Goal: Information Seeking & Learning: Learn about a topic

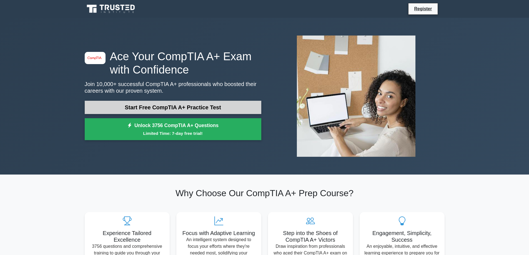
click at [164, 106] on link "Start Free CompTIA A+ Practice Test" at bounding box center [173, 107] width 177 height 13
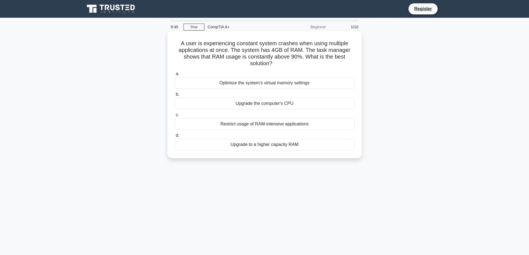
click at [267, 145] on div "Upgrade to a higher capacity RAM" at bounding box center [265, 145] width 180 height 12
click at [175, 138] on input "d. Upgrade to a higher capacity RAM" at bounding box center [175, 136] width 0 height 4
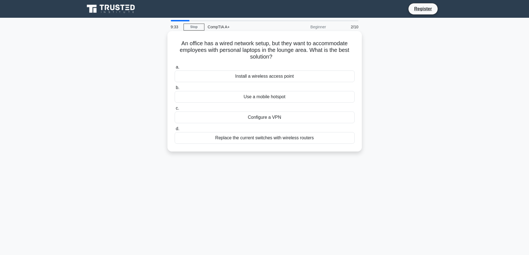
click at [269, 79] on div "Install a wireless access point" at bounding box center [265, 77] width 180 height 12
click at [175, 69] on input "a. Install a wireless access point" at bounding box center [175, 68] width 0 height 4
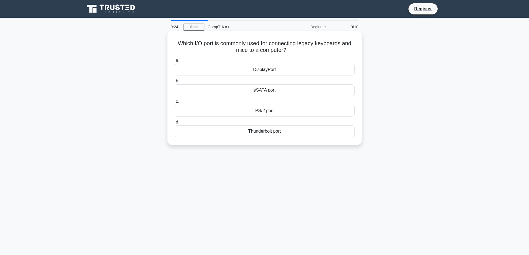
click at [271, 112] on div "PS/2 port" at bounding box center [265, 111] width 180 height 12
click at [175, 104] on input "c. PS/2 port" at bounding box center [175, 102] width 0 height 4
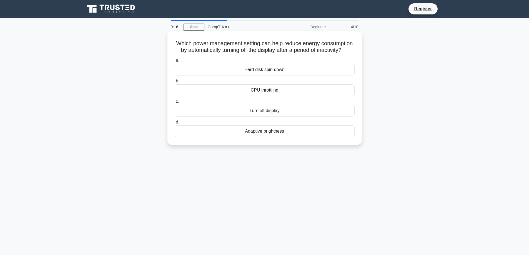
click at [266, 137] on div "Adaptive brightness" at bounding box center [265, 132] width 180 height 12
click at [175, 124] on input "d. Adaptive brightness" at bounding box center [175, 123] width 0 height 4
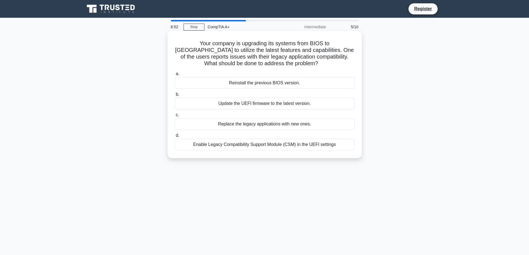
click at [268, 144] on div "Enable Legacy Compatibility Support Module (CSM) in the UEFI settings" at bounding box center [265, 145] width 180 height 12
click at [175, 138] on input "d. Enable Legacy Compatibility Support Module (CSM) in the UEFI settings" at bounding box center [175, 136] width 0 height 4
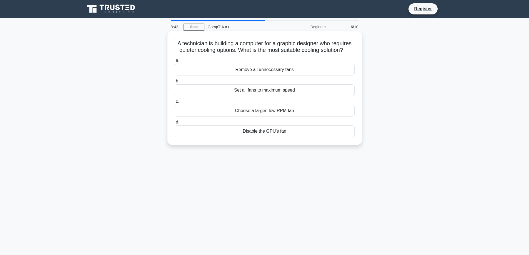
click at [283, 110] on div "Choose a larger, low RPM fan" at bounding box center [265, 111] width 180 height 12
click at [175, 104] on input "c. Choose a larger, low RPM fan" at bounding box center [175, 102] width 0 height 4
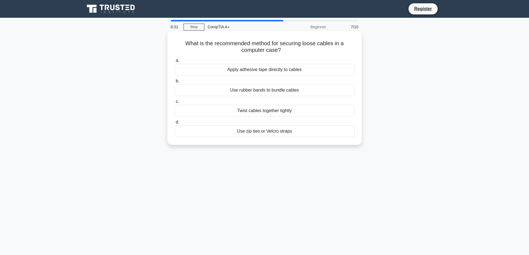
click at [255, 133] on div "Use zip ties or Velcro straps" at bounding box center [265, 132] width 180 height 12
click at [175, 124] on input "d. Use zip ties or Velcro straps" at bounding box center [175, 123] width 0 height 4
click at [271, 134] on div "Replace the CMOS battery" at bounding box center [265, 132] width 180 height 12
click at [175, 124] on input "d. Replace the CMOS battery" at bounding box center [175, 123] width 0 height 4
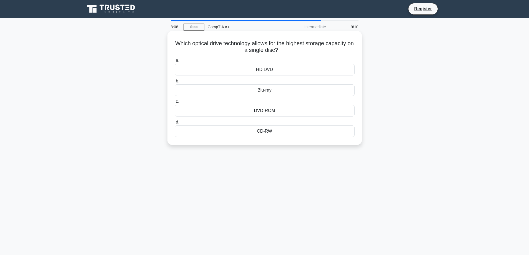
click at [267, 92] on div "Blu-ray" at bounding box center [265, 90] width 180 height 12
click at [175, 83] on input "b. Blu-ray" at bounding box center [175, 81] width 0 height 4
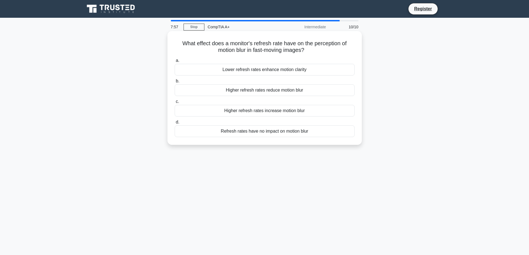
click at [295, 90] on div "Higher refresh rates reduce motion blur" at bounding box center [265, 90] width 180 height 12
click at [175, 83] on input "b. Higher refresh rates reduce motion blur" at bounding box center [175, 81] width 0 height 4
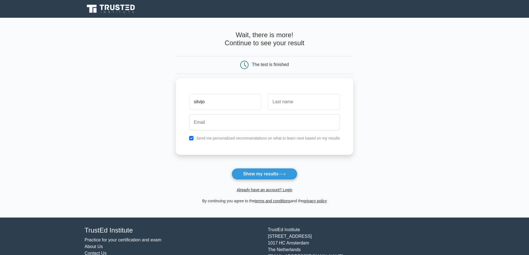
type input "silvijo"
type input "muzic"
type input "Silvijo.muzic@outlook.com"
click at [259, 177] on button "Show my results" at bounding box center [265, 174] width 66 height 12
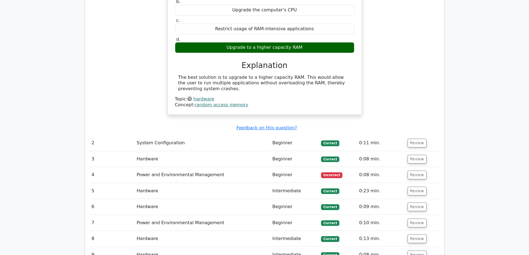
scroll to position [500, 0]
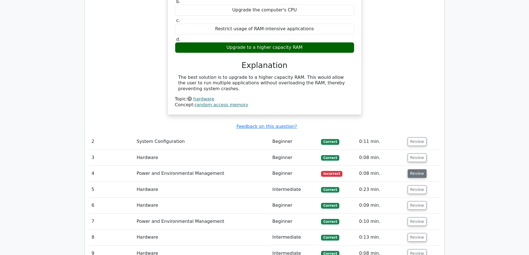
click at [414, 169] on button "Review" at bounding box center [417, 173] width 19 height 9
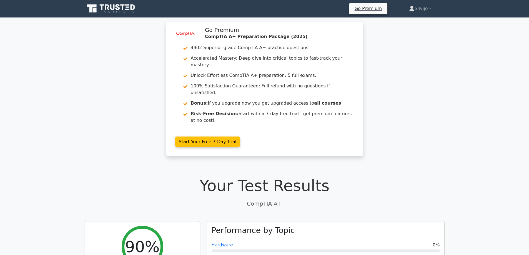
scroll to position [0, 0]
